Goal: Task Accomplishment & Management: Complete application form

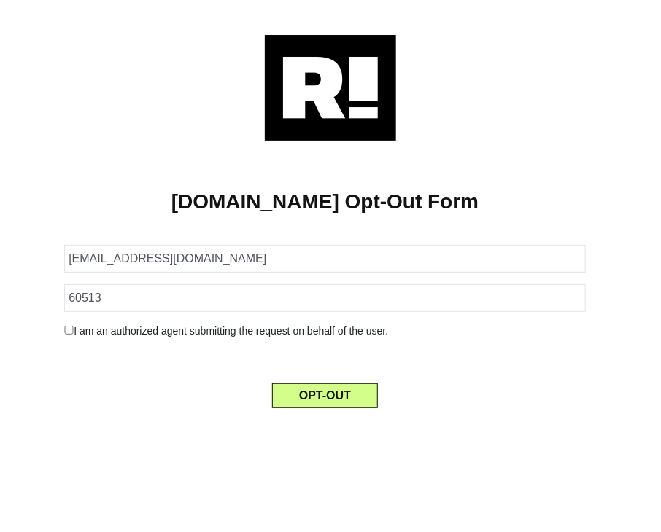
click at [114, 140] on div at bounding box center [330, 88] width 617 height 106
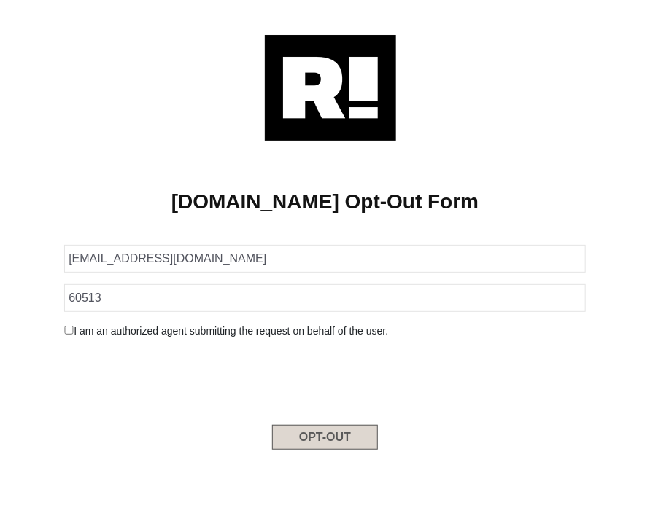
click at [300, 430] on button "OPT-OUT" at bounding box center [325, 437] width 106 height 25
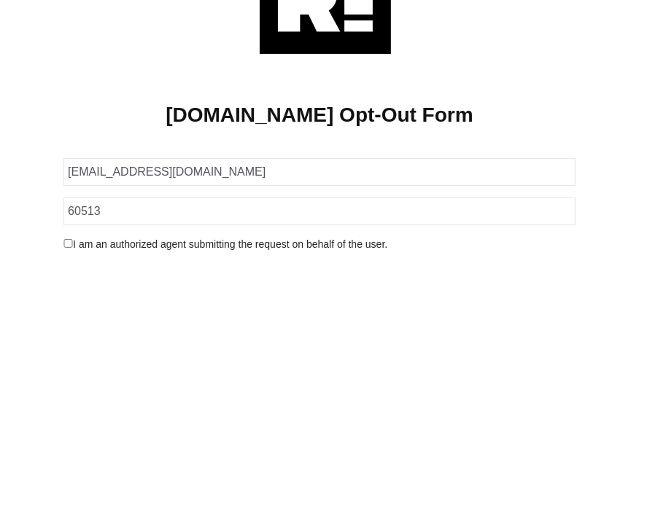
scroll to position [233, 0]
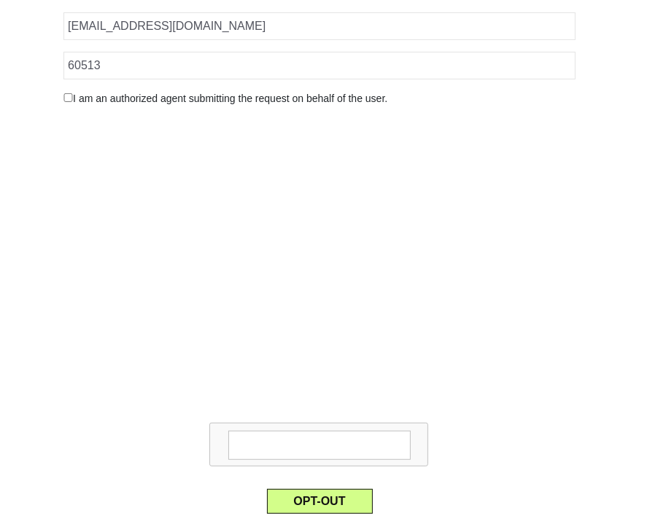
click at [286, 431] on textarea at bounding box center [319, 445] width 182 height 29
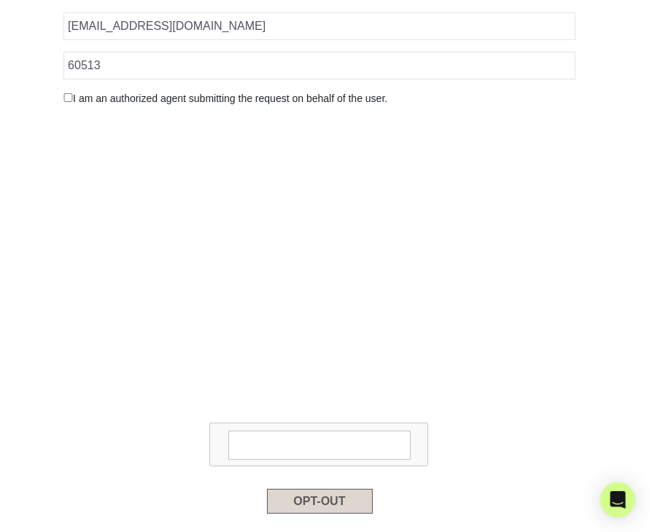
click at [298, 504] on button "OPT-OUT" at bounding box center [320, 501] width 106 height 25
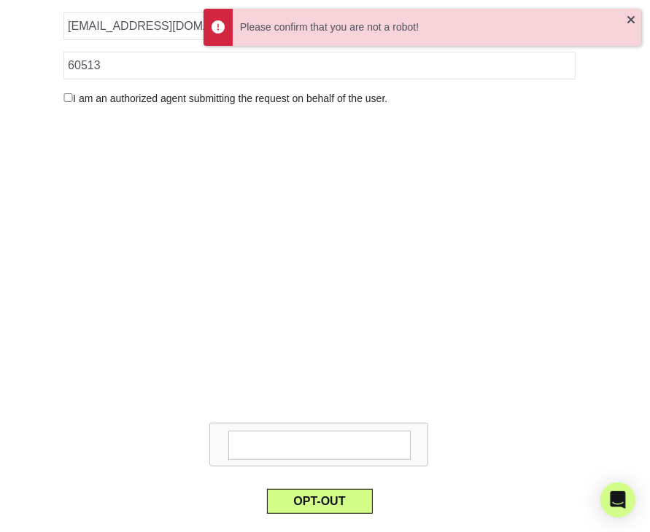
click at [147, 155] on div at bounding box center [320, 295] width 534 height 354
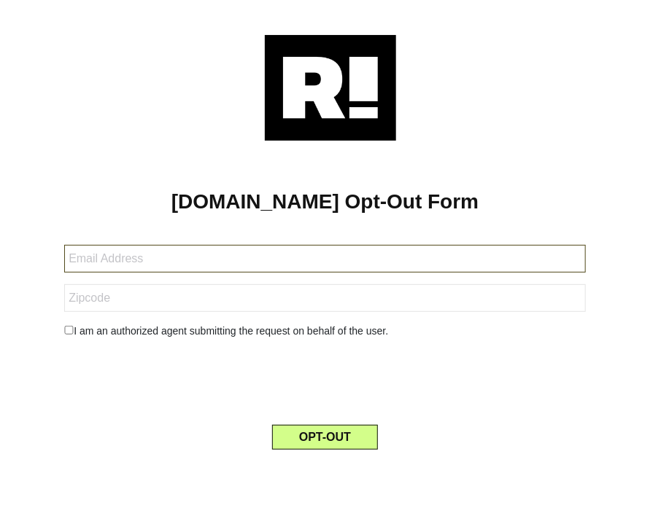
drag, startPoint x: 129, startPoint y: 260, endPoint x: 114, endPoint y: 265, distance: 15.9
click at [129, 260] on input "text" at bounding box center [324, 259] width 521 height 28
paste input "[EMAIL_ADDRESS][DOMAIN_NAME]"
type input "[EMAIL_ADDRESS][DOMAIN_NAME]"
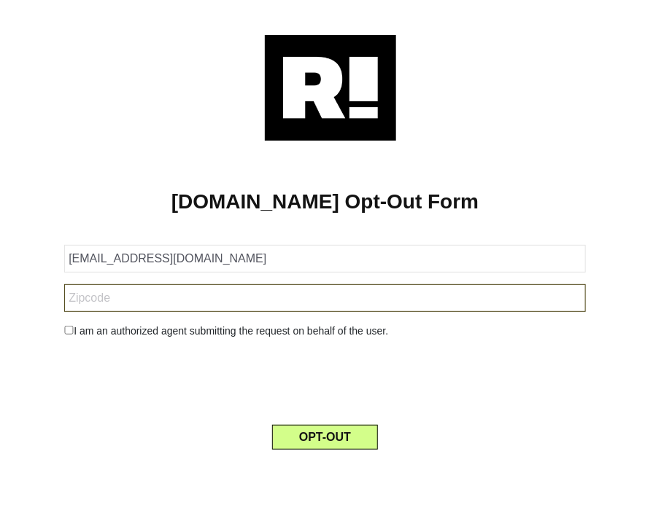
click at [90, 295] on input "text" at bounding box center [324, 298] width 521 height 28
paste input "60513"
type input "60513"
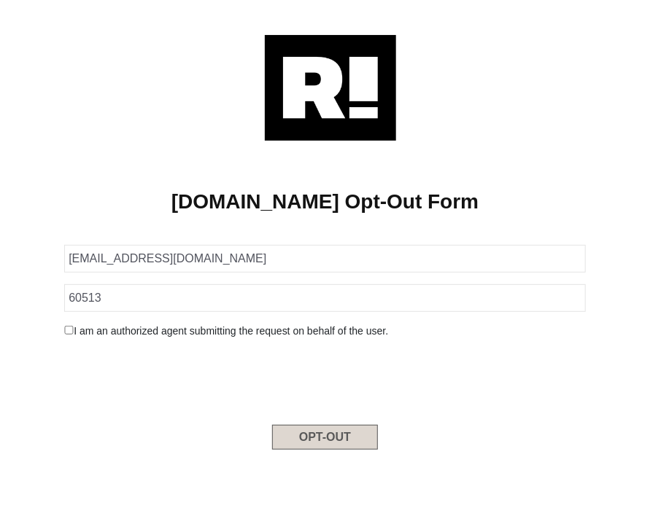
click at [316, 446] on button "OPT-OUT" at bounding box center [325, 437] width 106 height 25
click at [342, 420] on div "OPT-OUT" at bounding box center [324, 429] width 543 height 42
click at [341, 438] on button "OPT-OUT" at bounding box center [325, 437] width 106 height 25
click at [295, 432] on button "OPT-OUT" at bounding box center [325, 437] width 106 height 25
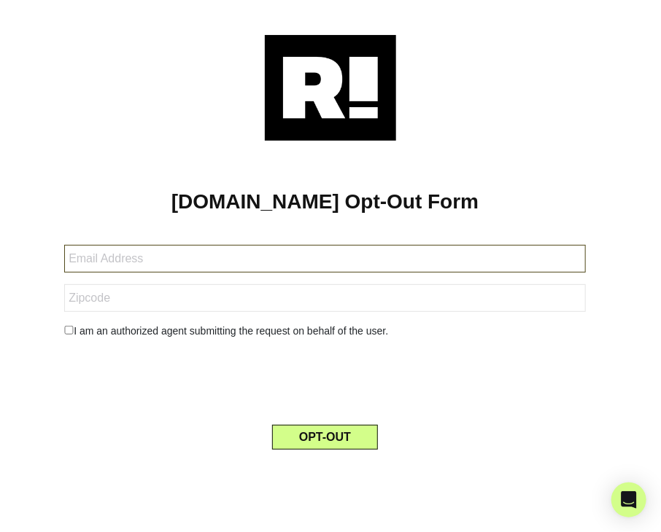
click at [96, 251] on input "text" at bounding box center [324, 259] width 521 height 28
paste input "[EMAIL_ADDRESS][DOMAIN_NAME]"
type input "[EMAIL_ADDRESS][DOMAIN_NAME]"
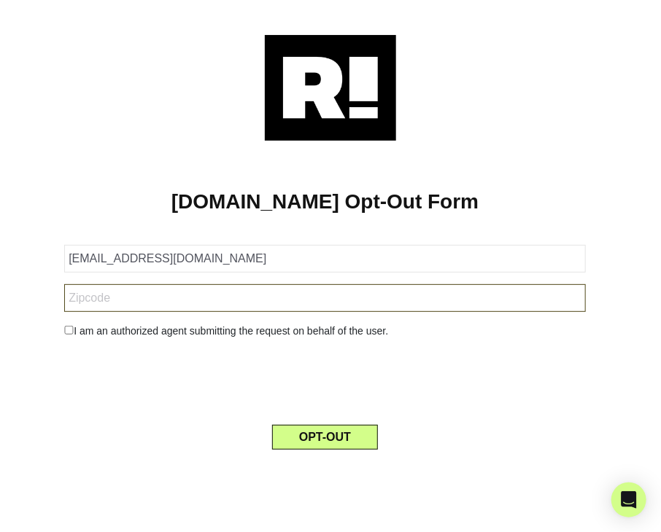
click at [109, 292] on input "text" at bounding box center [324, 298] width 521 height 28
paste input "60513"
type input "60513"
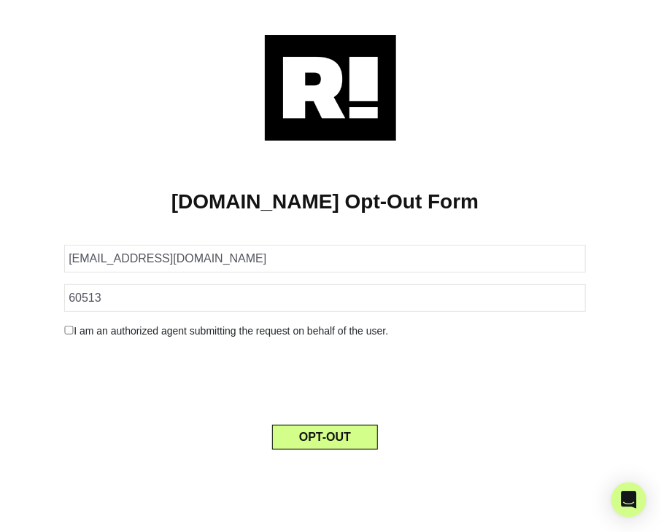
click at [201, 417] on div "OPT-OUT" at bounding box center [324, 429] width 543 height 42
click at [330, 439] on button "OPT-OUT" at bounding box center [325, 437] width 106 height 25
